Goal: Information Seeking & Learning: Learn about a topic

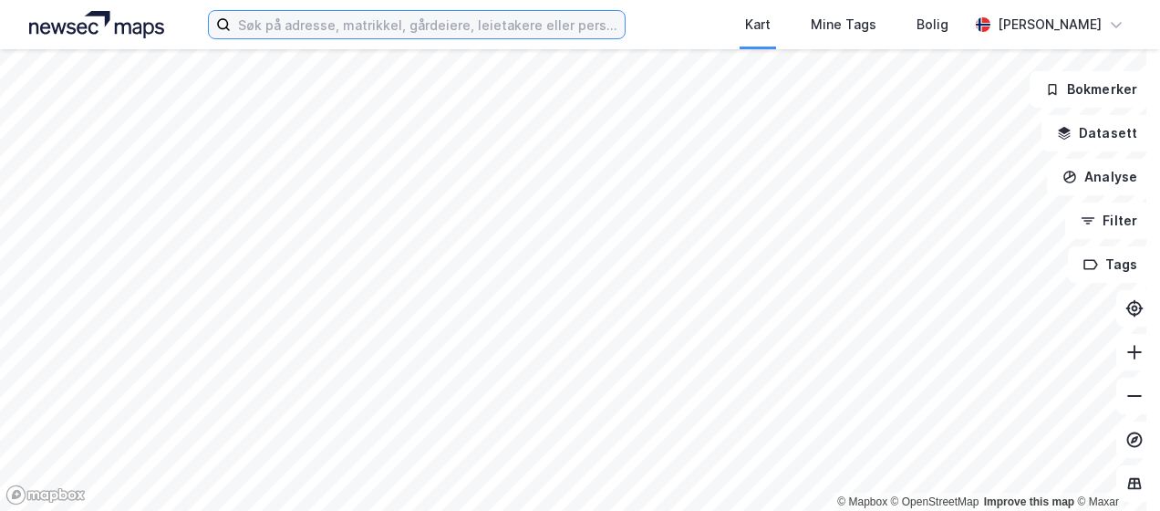
click at [261, 32] on input at bounding box center [427, 24] width 393 height 27
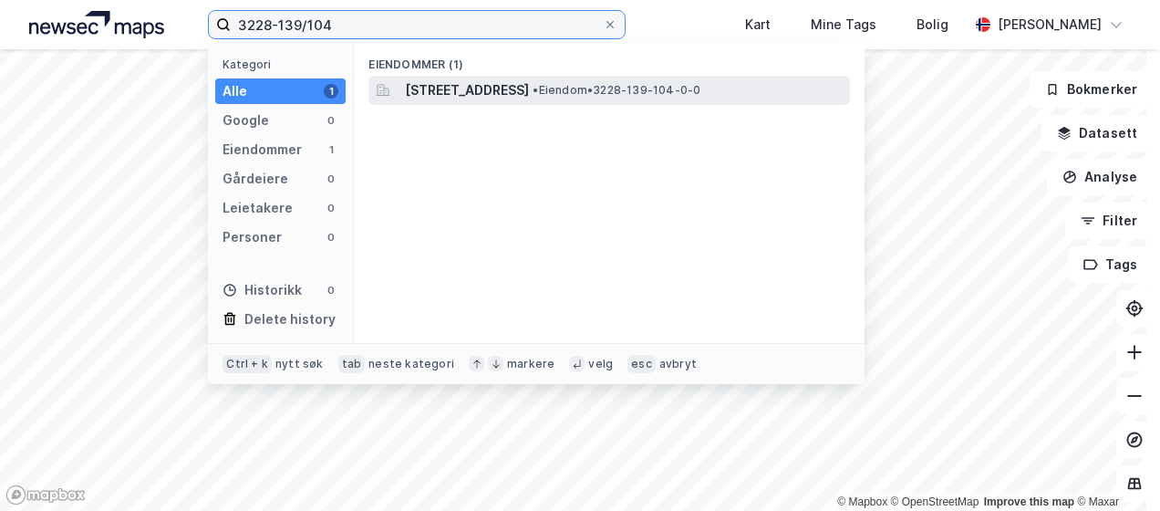
type input "3228-139/104"
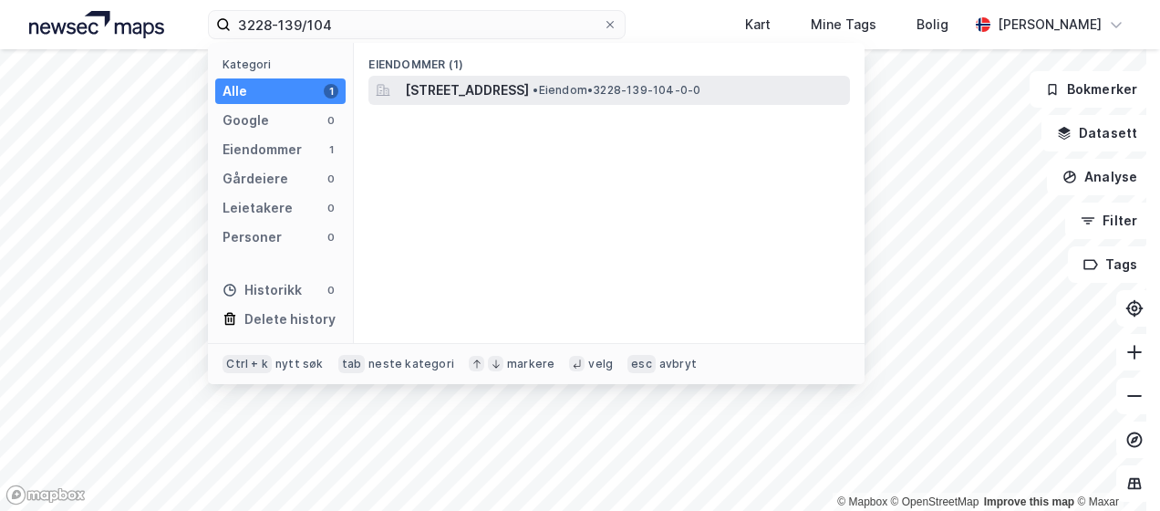
click at [529, 92] on span "[STREET_ADDRESS]" at bounding box center [467, 90] width 124 height 22
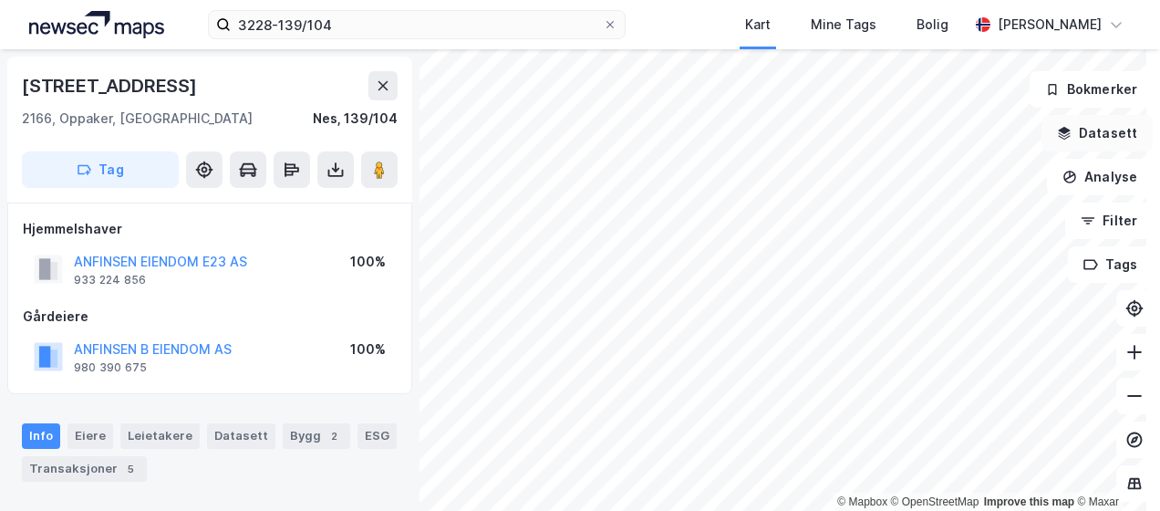
click at [1059, 131] on icon "button" at bounding box center [1065, 130] width 12 height 7
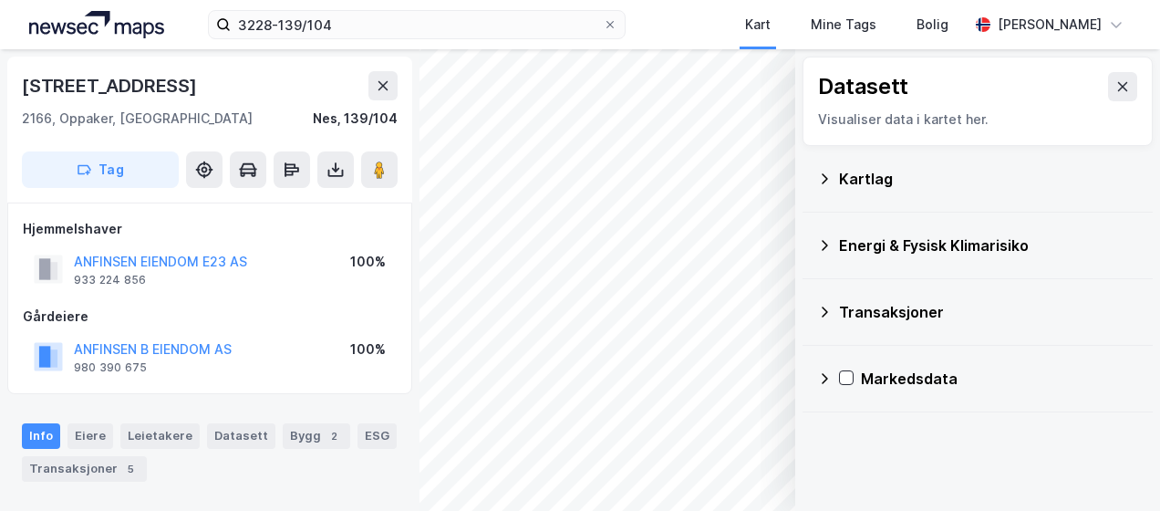
click at [817, 179] on icon at bounding box center [824, 178] width 15 height 15
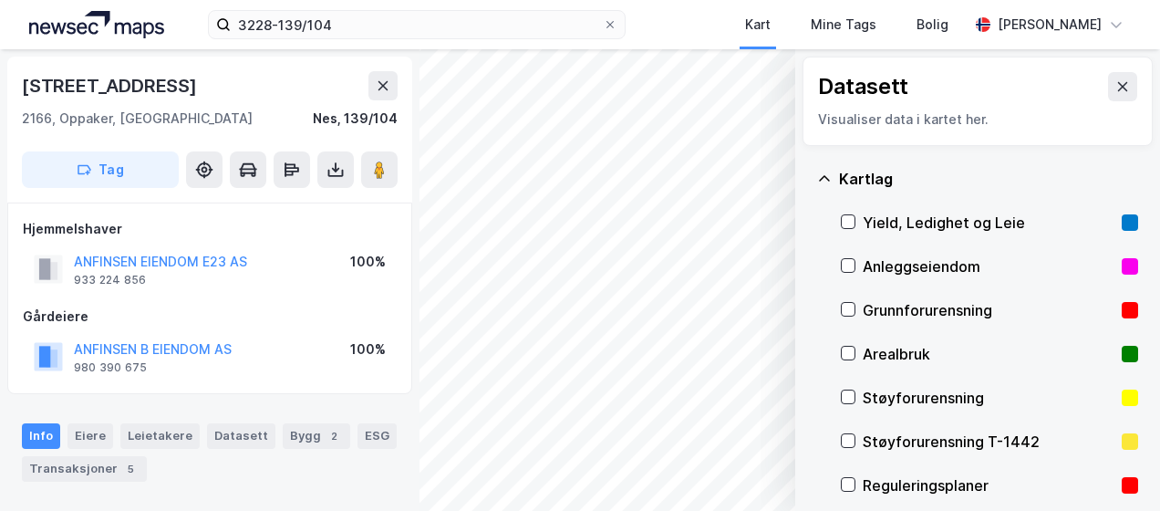
click at [863, 478] on div "Reguleringsplaner" at bounding box center [989, 485] width 252 height 22
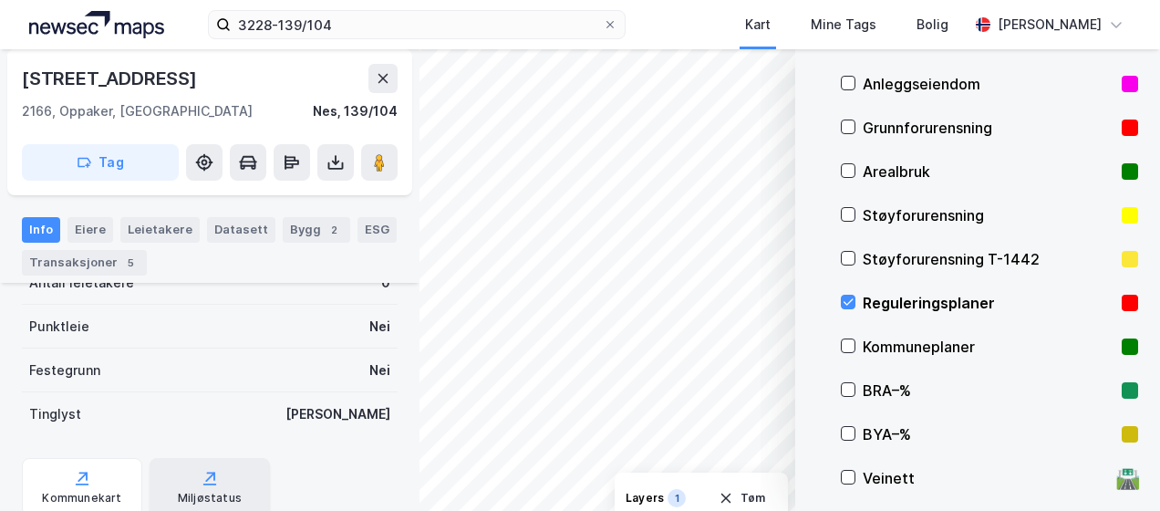
scroll to position [456, 0]
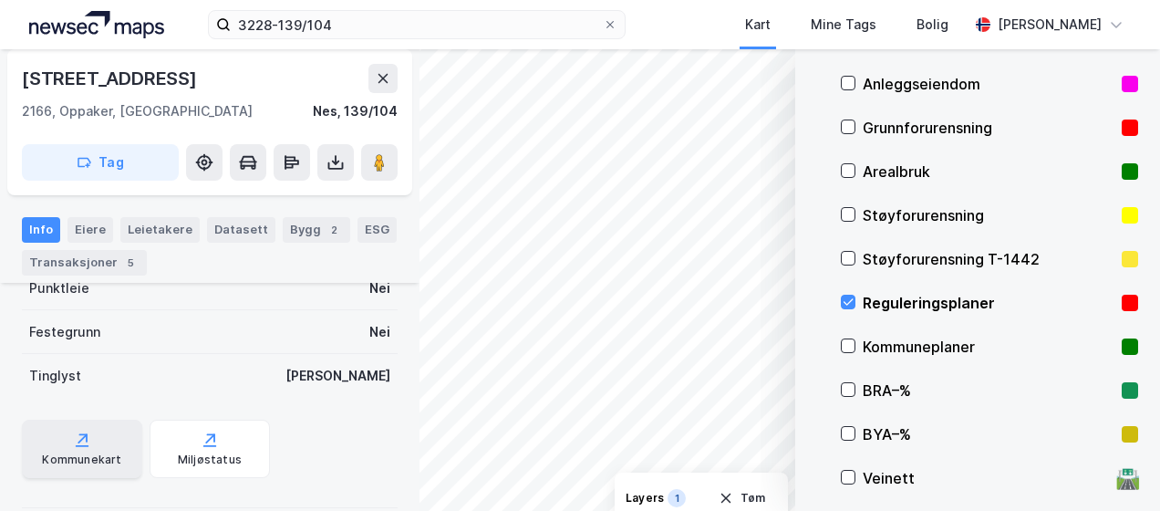
click at [57, 444] on div "Kommunekart" at bounding box center [82, 448] width 120 height 58
click at [842, 304] on icon at bounding box center [848, 301] width 13 height 13
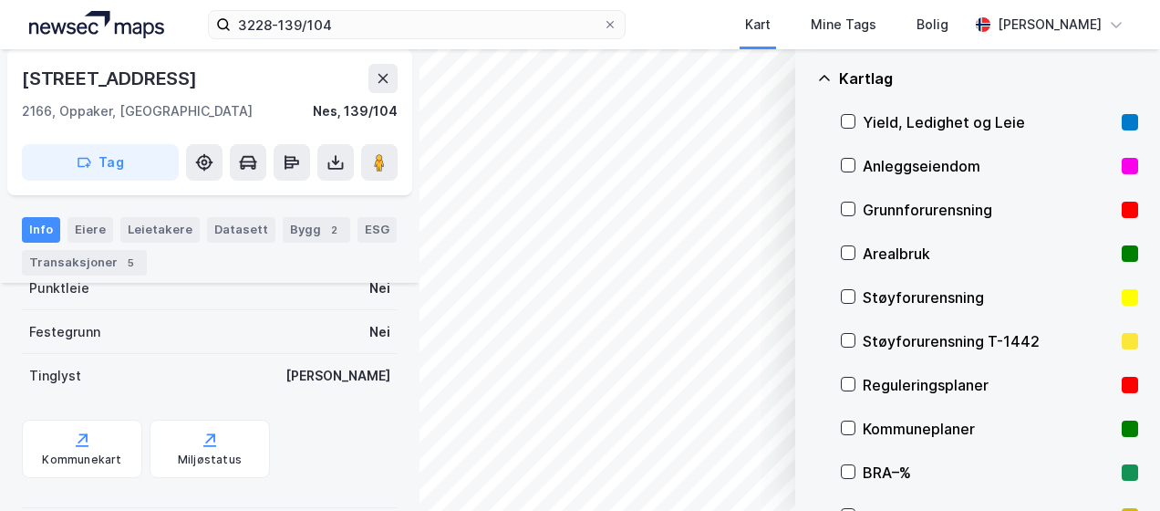
scroll to position [0, 0]
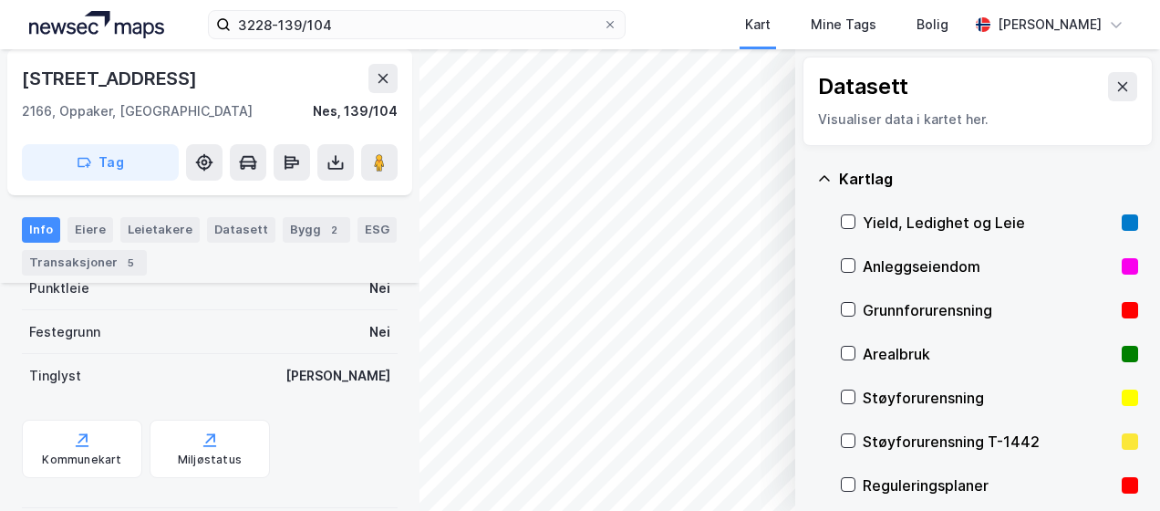
click at [819, 176] on icon at bounding box center [824, 177] width 11 height 5
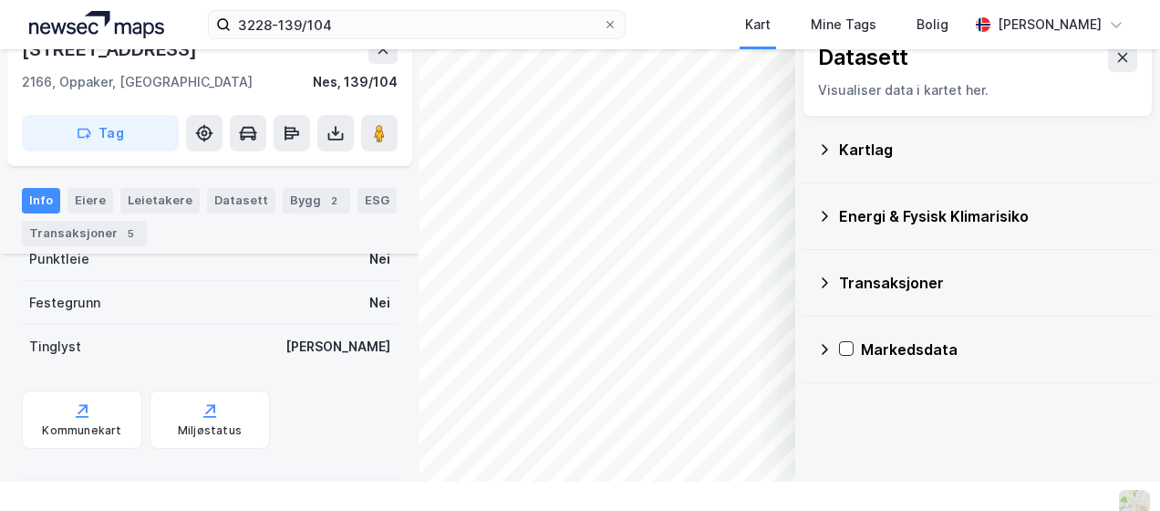
scroll to position [42, 0]
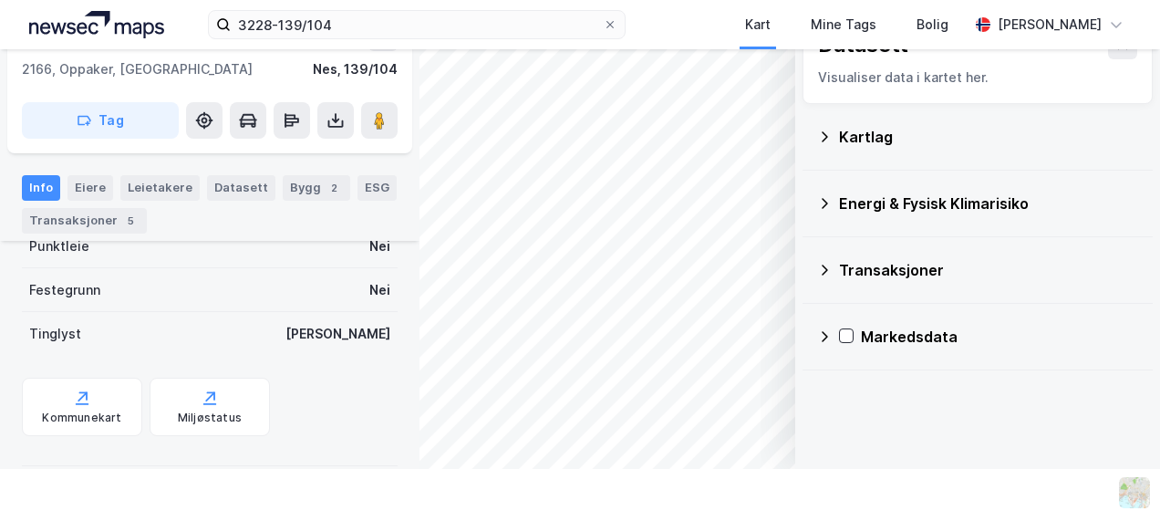
click at [823, 198] on div "Energi & Fysisk Klimarisiko" at bounding box center [977, 203] width 321 height 44
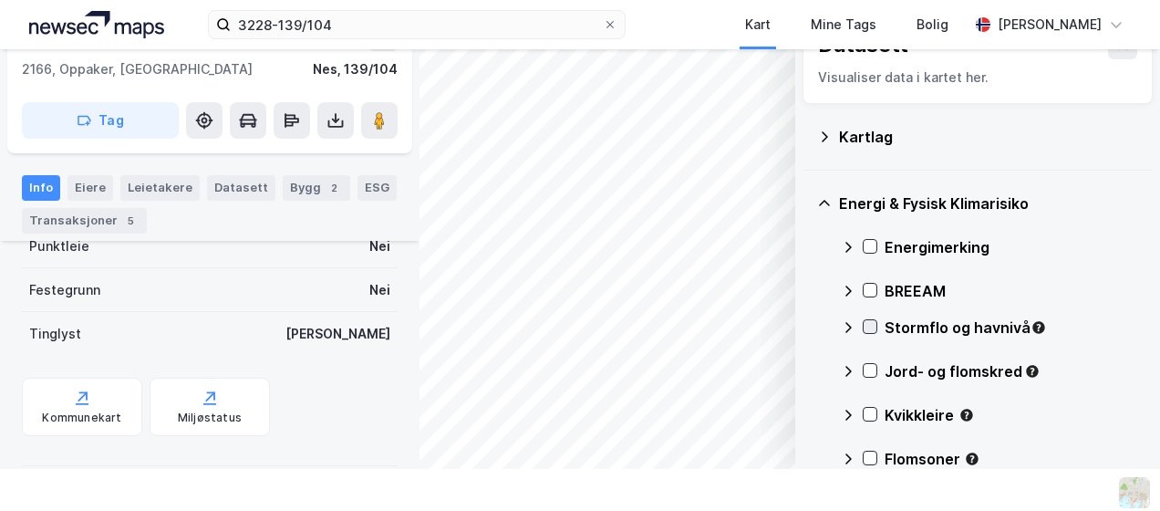
click at [864, 323] on icon at bounding box center [870, 326] width 13 height 13
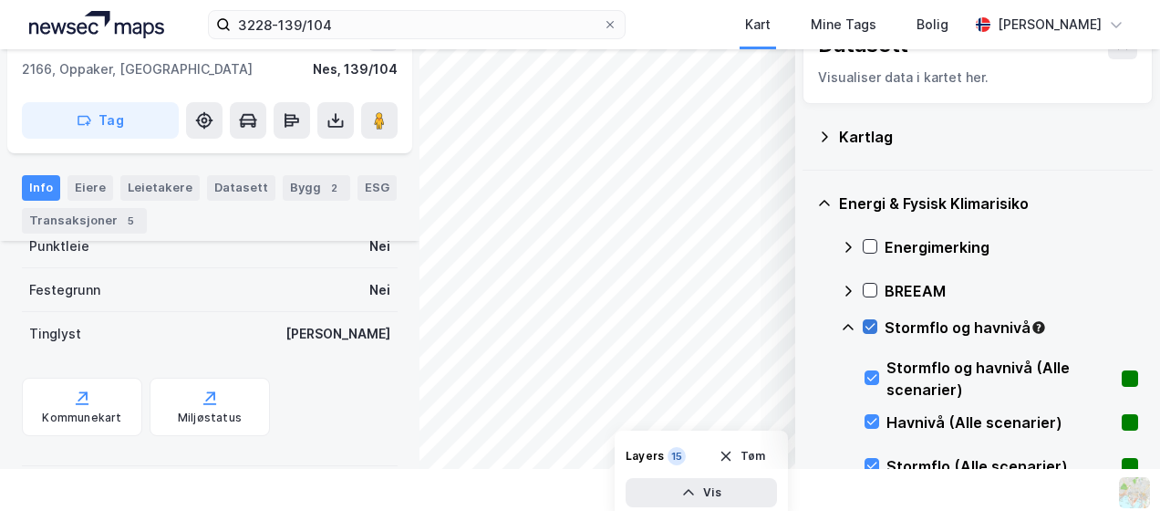
click at [864, 323] on icon at bounding box center [870, 326] width 13 height 13
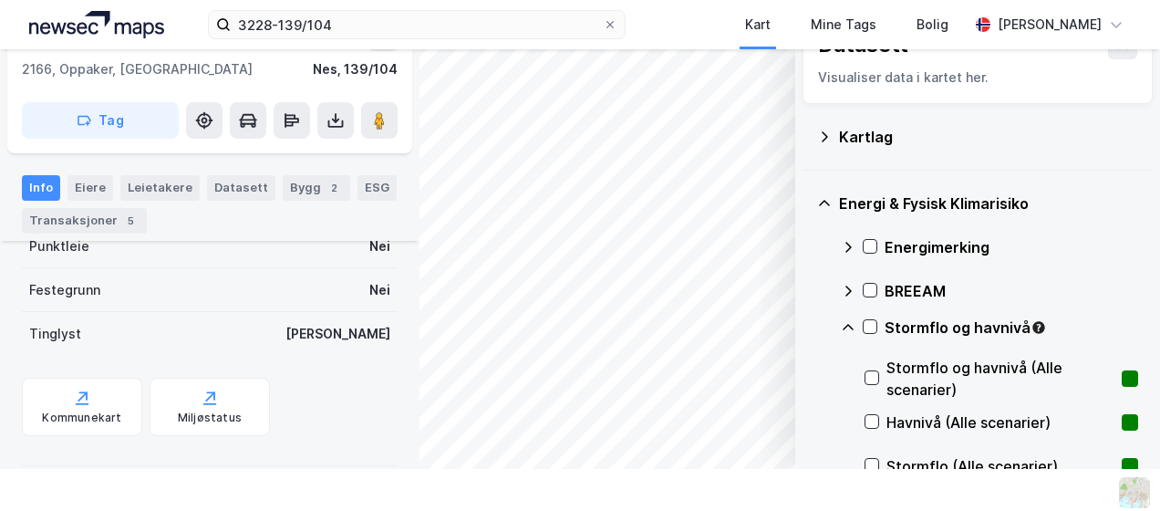
click at [841, 325] on icon at bounding box center [848, 327] width 15 height 15
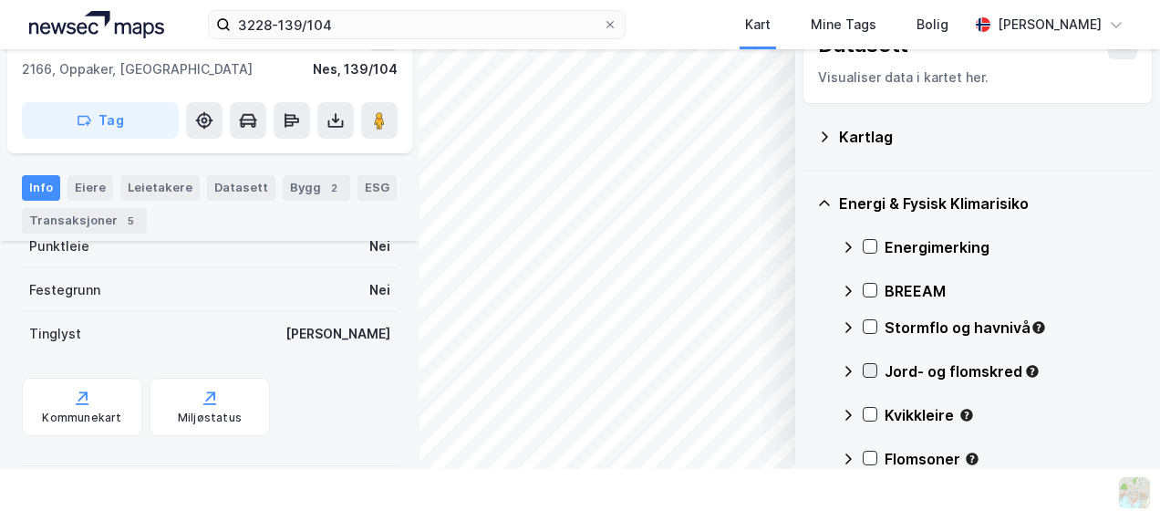
click at [865, 368] on icon at bounding box center [870, 371] width 10 height 6
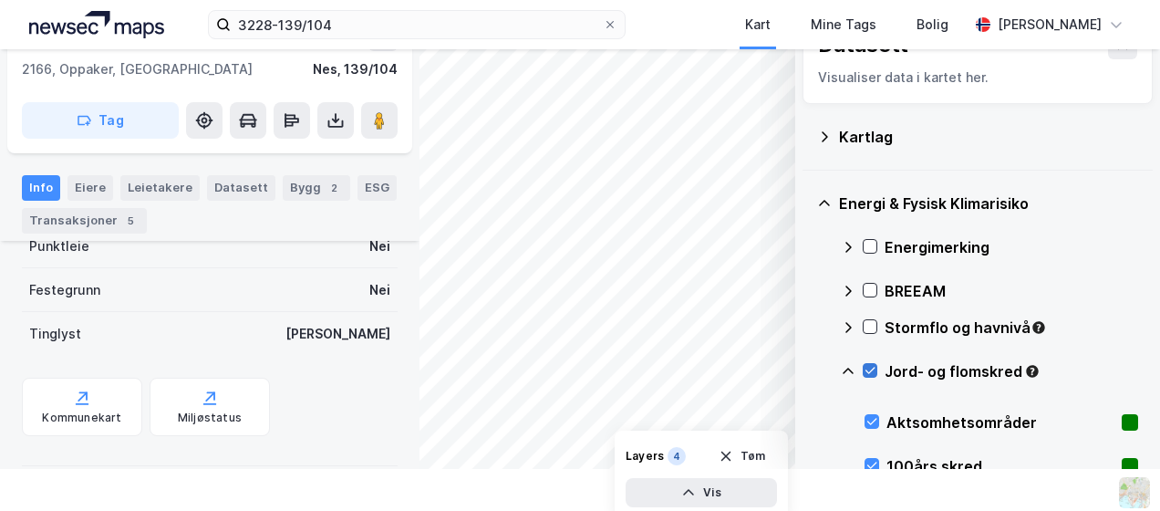
click at [864, 368] on icon at bounding box center [870, 370] width 13 height 13
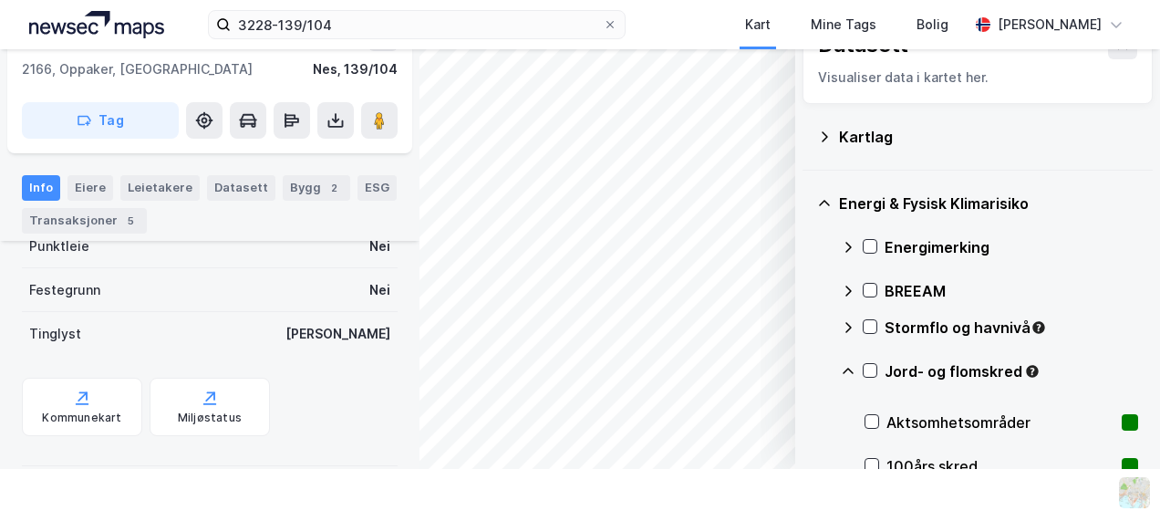
click at [841, 367] on icon at bounding box center [848, 371] width 15 height 15
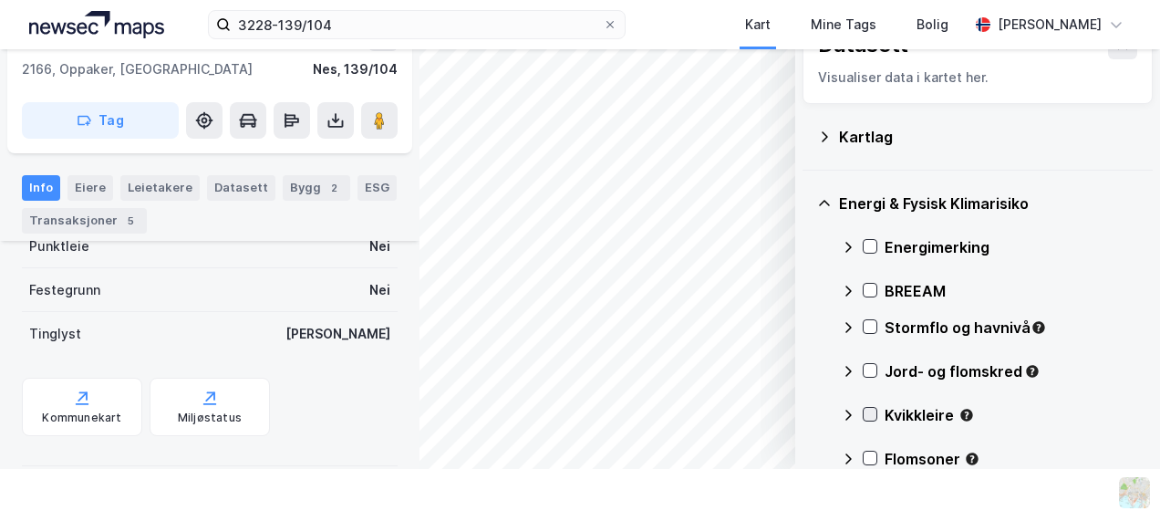
click at [864, 414] on icon at bounding box center [870, 414] width 13 height 13
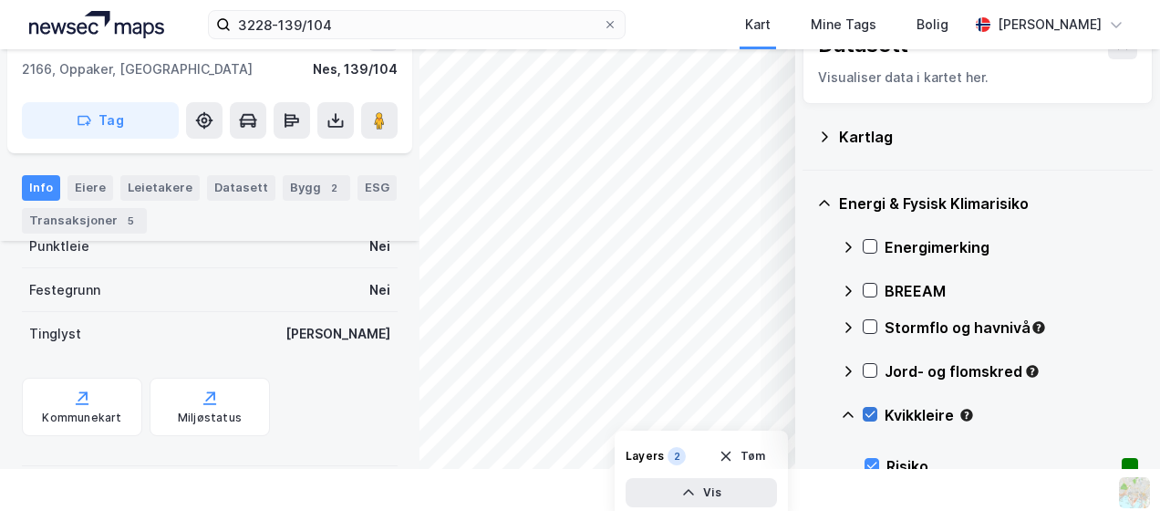
click at [864, 413] on icon at bounding box center [870, 414] width 13 height 13
click at [841, 410] on icon at bounding box center [848, 415] width 15 height 15
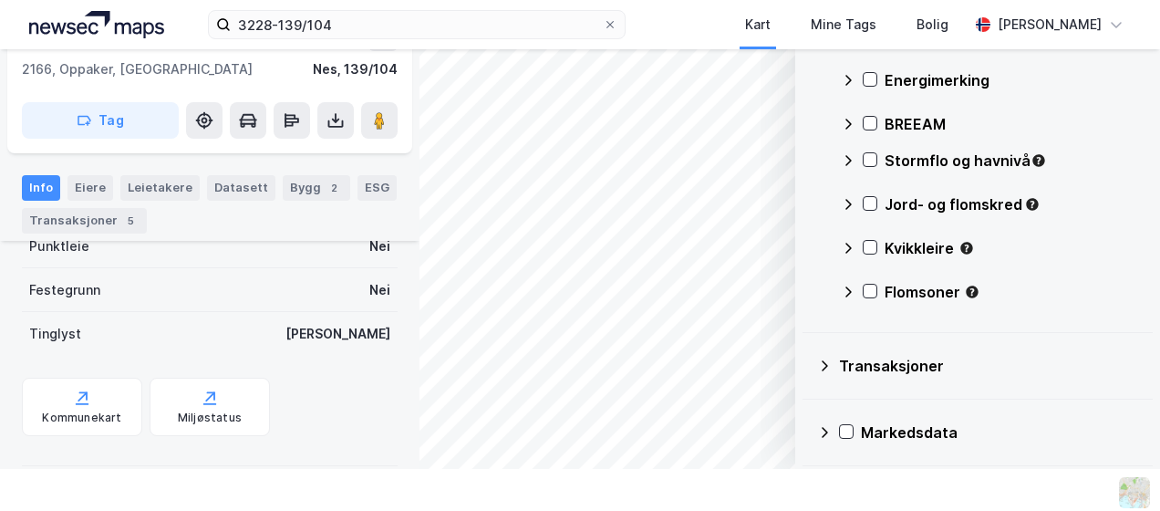
scroll to position [170, 0]
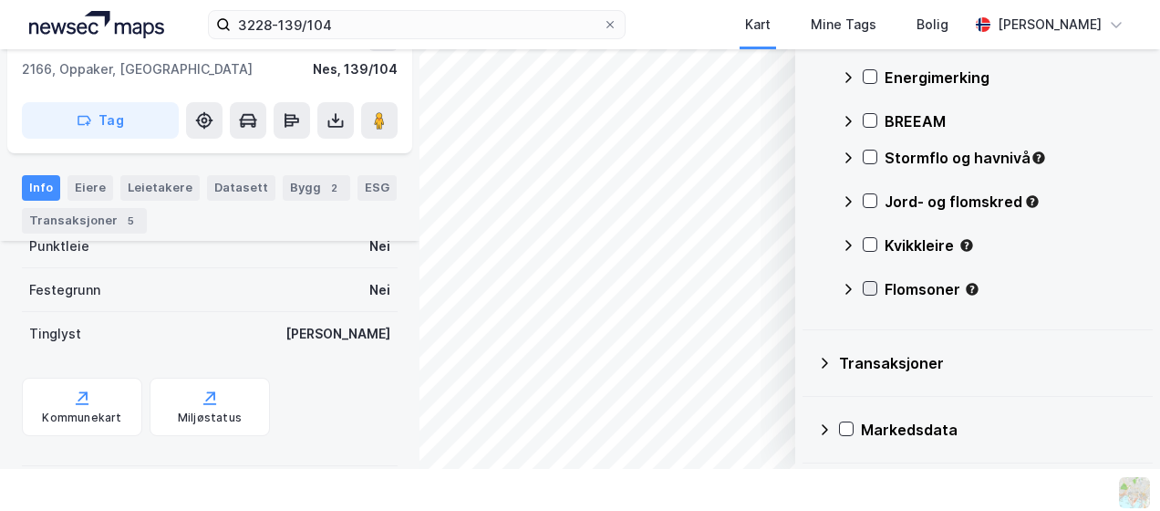
click at [863, 295] on div at bounding box center [870, 288] width 15 height 15
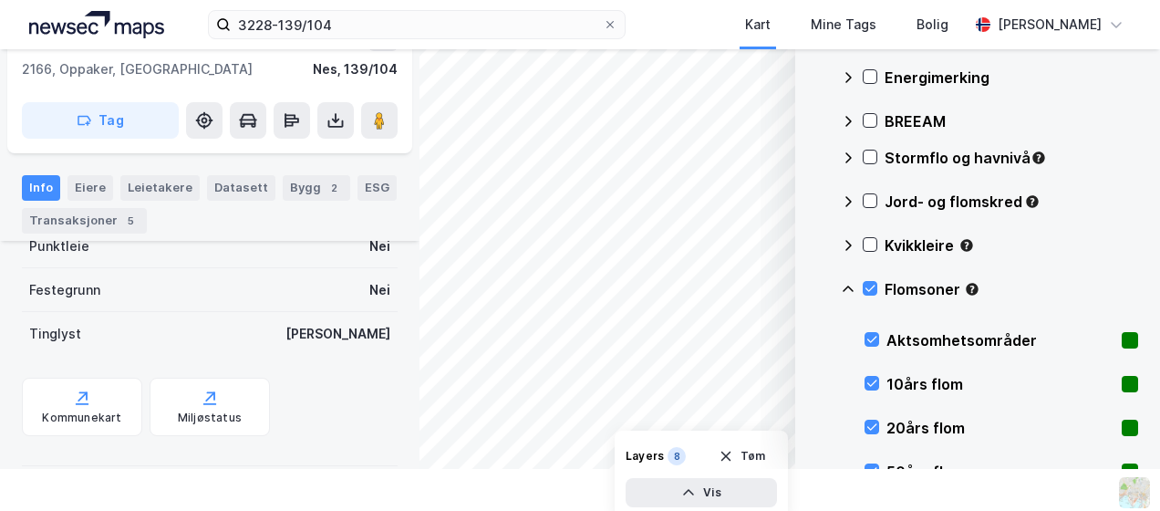
click at [865, 289] on div "Flomsoner" at bounding box center [989, 296] width 297 height 44
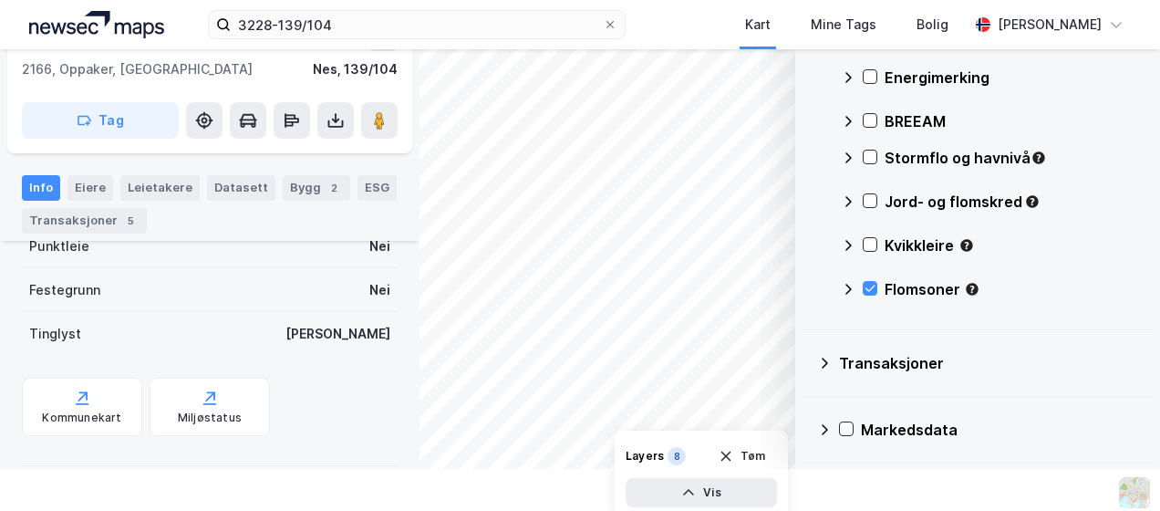
click at [841, 286] on icon at bounding box center [848, 289] width 15 height 15
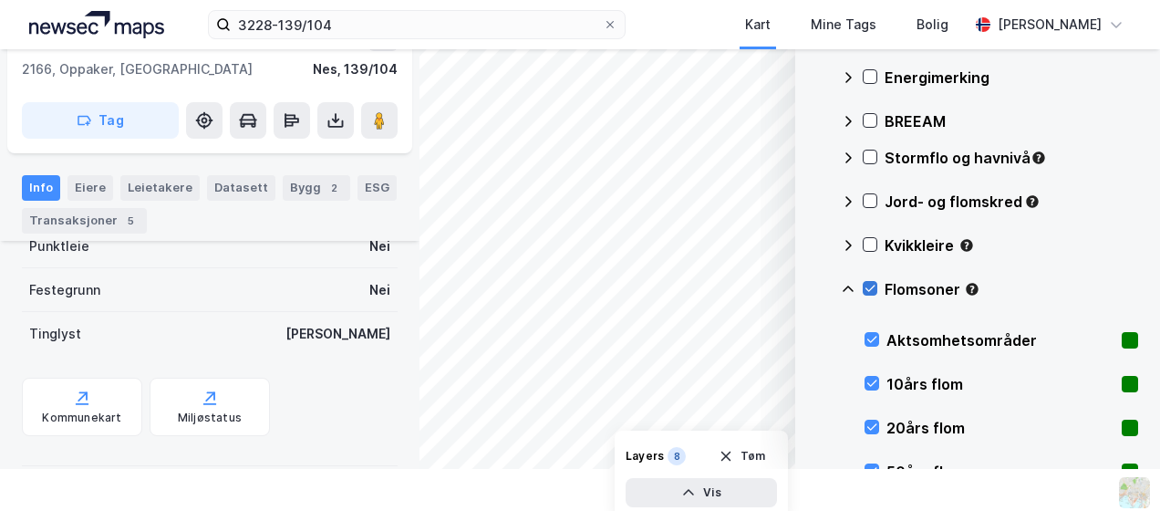
click at [864, 288] on icon at bounding box center [870, 288] width 13 height 13
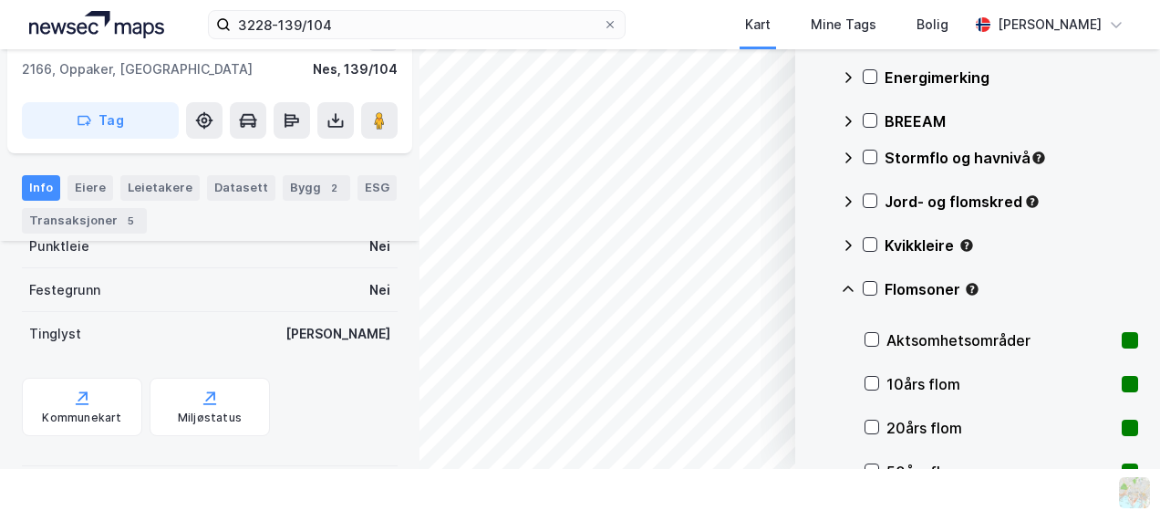
click at [841, 285] on icon at bounding box center [848, 289] width 15 height 15
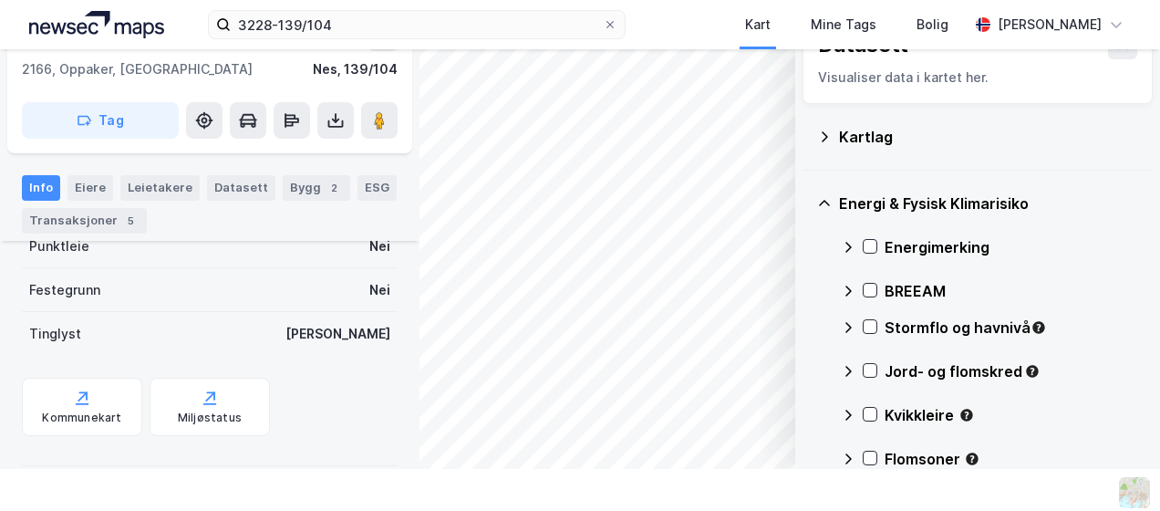
scroll to position [0, 0]
click at [817, 197] on icon at bounding box center [824, 203] width 15 height 15
